Goal: Find specific page/section: Find specific page/section

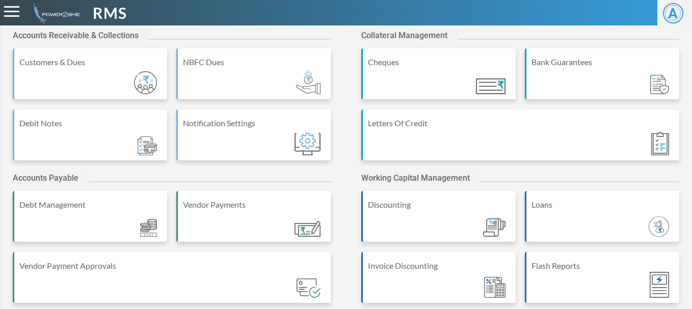
click at [114, 14] on span "RMS" at bounding box center [110, 13] width 34 height 23
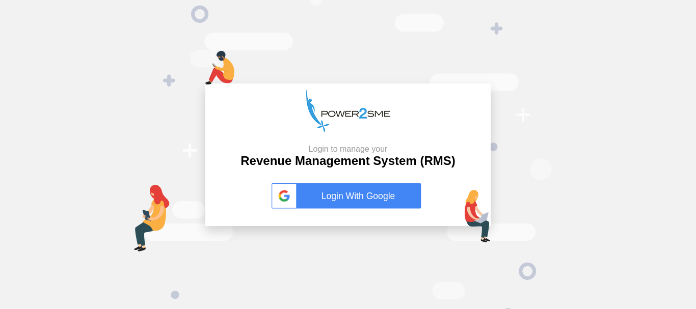
click at [358, 187] on link "Login With Google" at bounding box center [348, 196] width 153 height 25
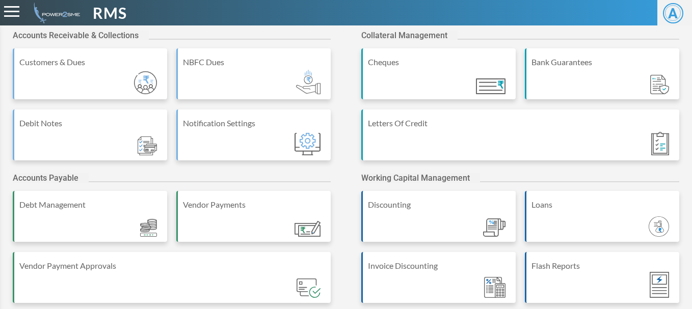
click at [208, 23] on div "RMS" at bounding box center [260, 13] width 520 height 23
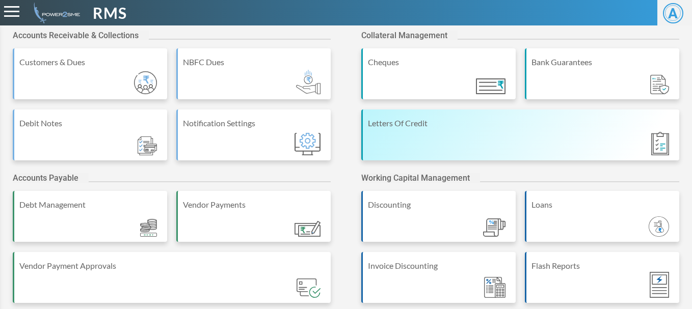
click at [434, 157] on div "Letters Of Credit" at bounding box center [520, 135] width 318 height 51
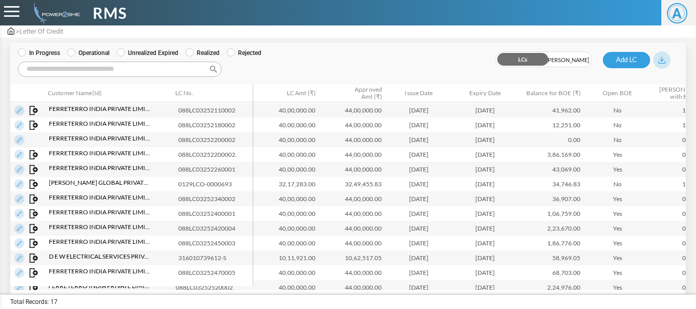
click at [678, 15] on span "A" at bounding box center [677, 13] width 20 height 20
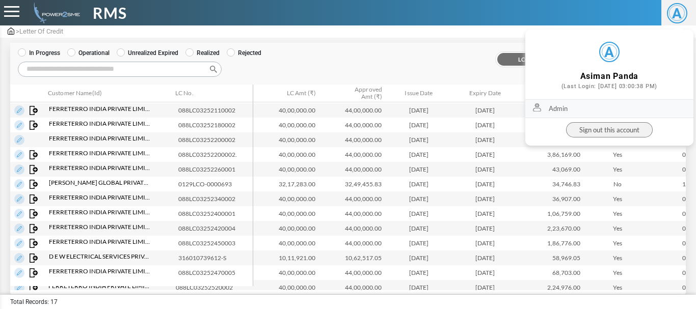
click at [549, 108] on link "Admin" at bounding box center [610, 109] width 168 height 19
